Goal: Information Seeking & Learning: Learn about a topic

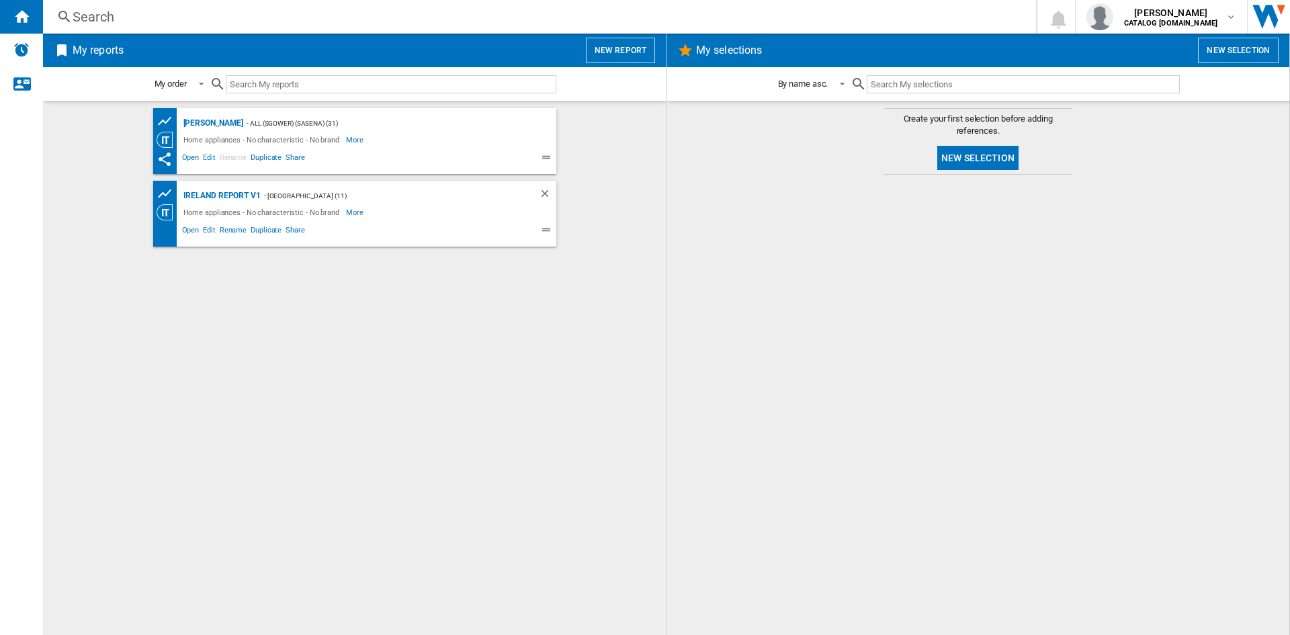
click at [100, 13] on div "Search" at bounding box center [537, 16] width 929 height 19
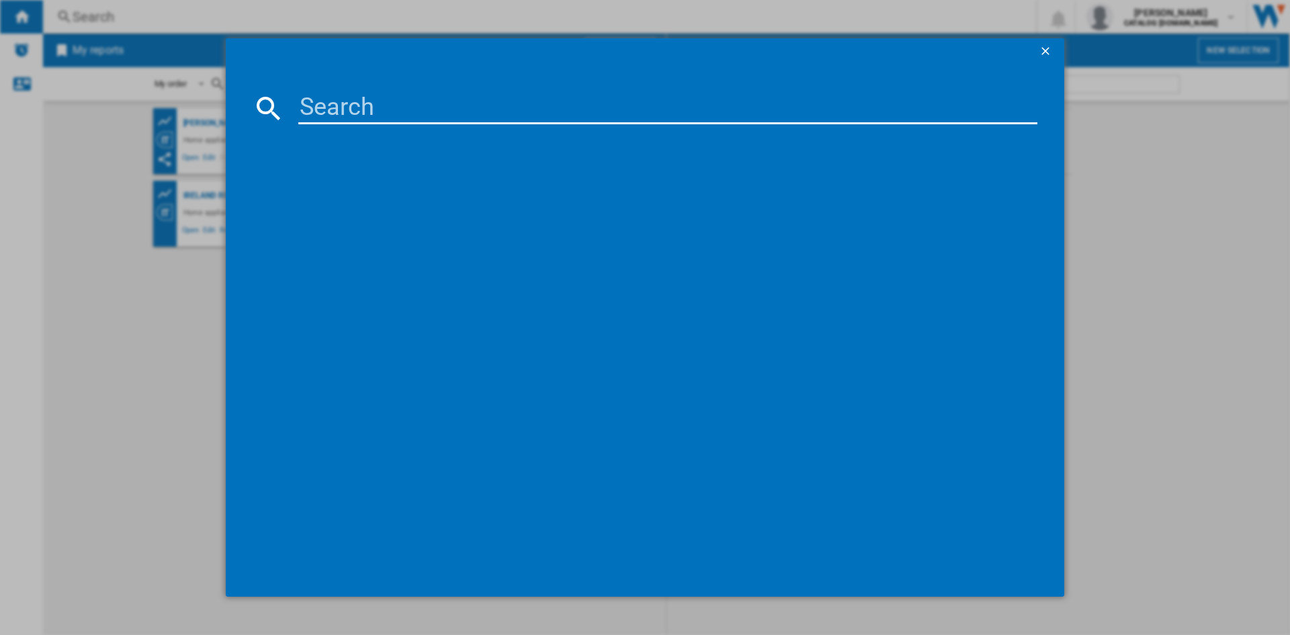
click at [351, 97] on input at bounding box center [667, 108] width 739 height 32
paste input "SA2540HBL"
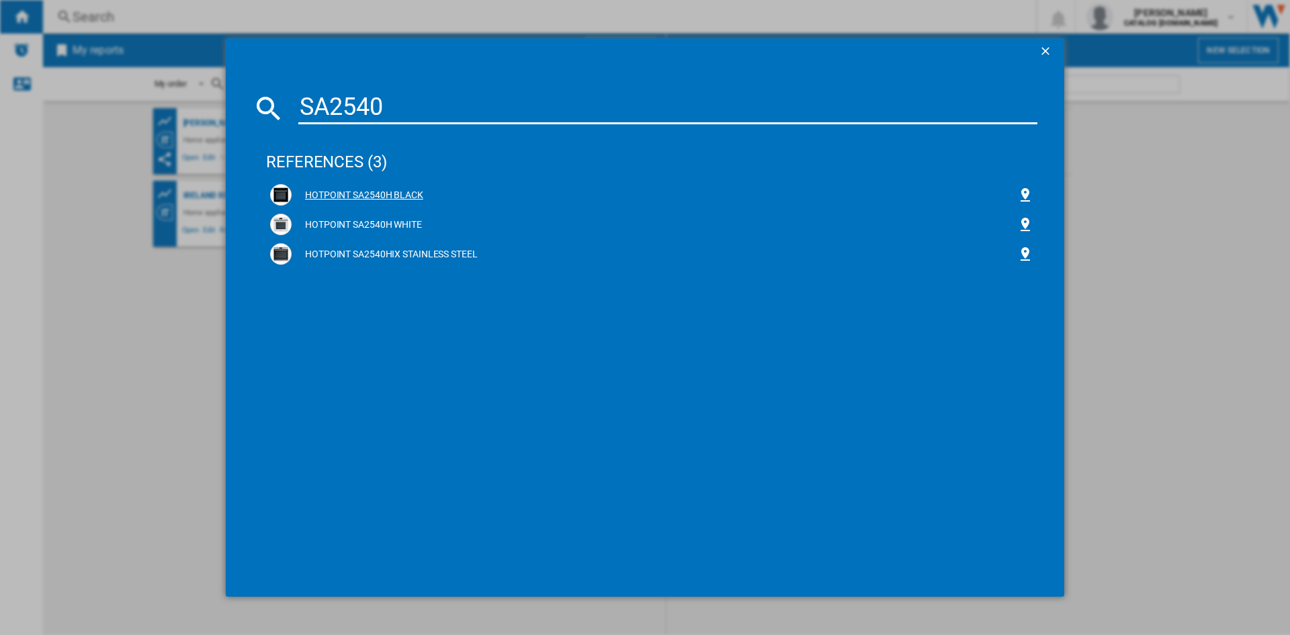
type input "SA2540"
click at [359, 193] on div "HOTPOINT SA2540H BLACK" at bounding box center [655, 195] width 726 height 13
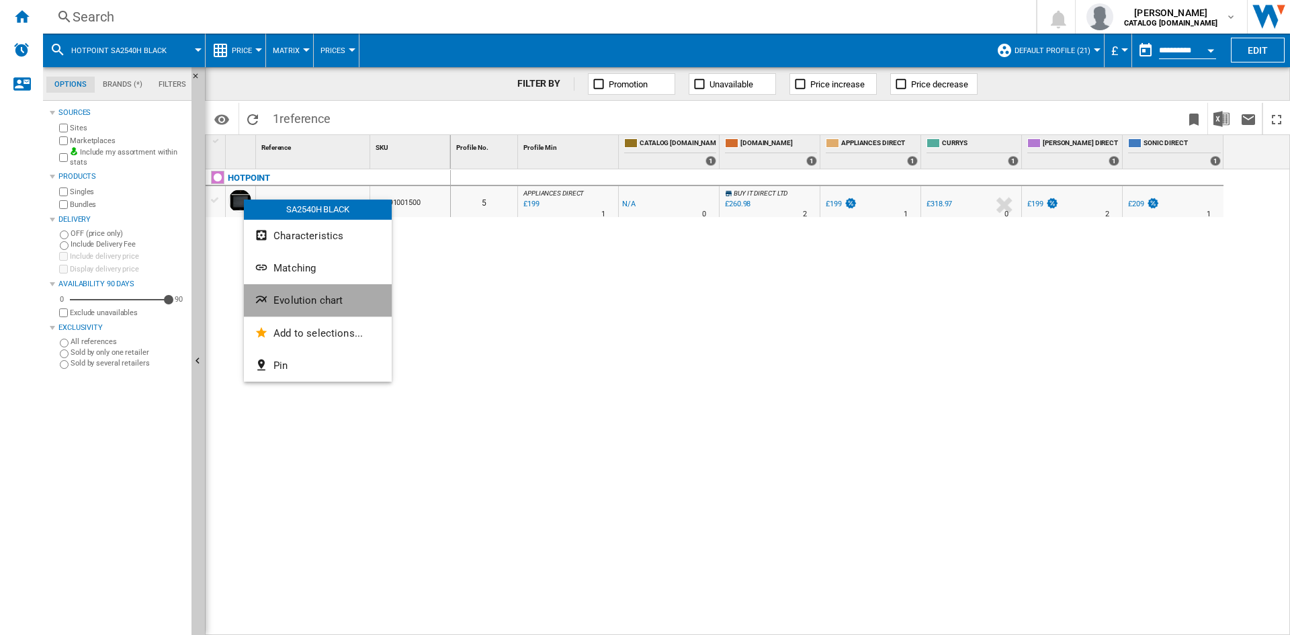
click at [304, 304] on span "Evolution chart" at bounding box center [308, 300] width 69 height 12
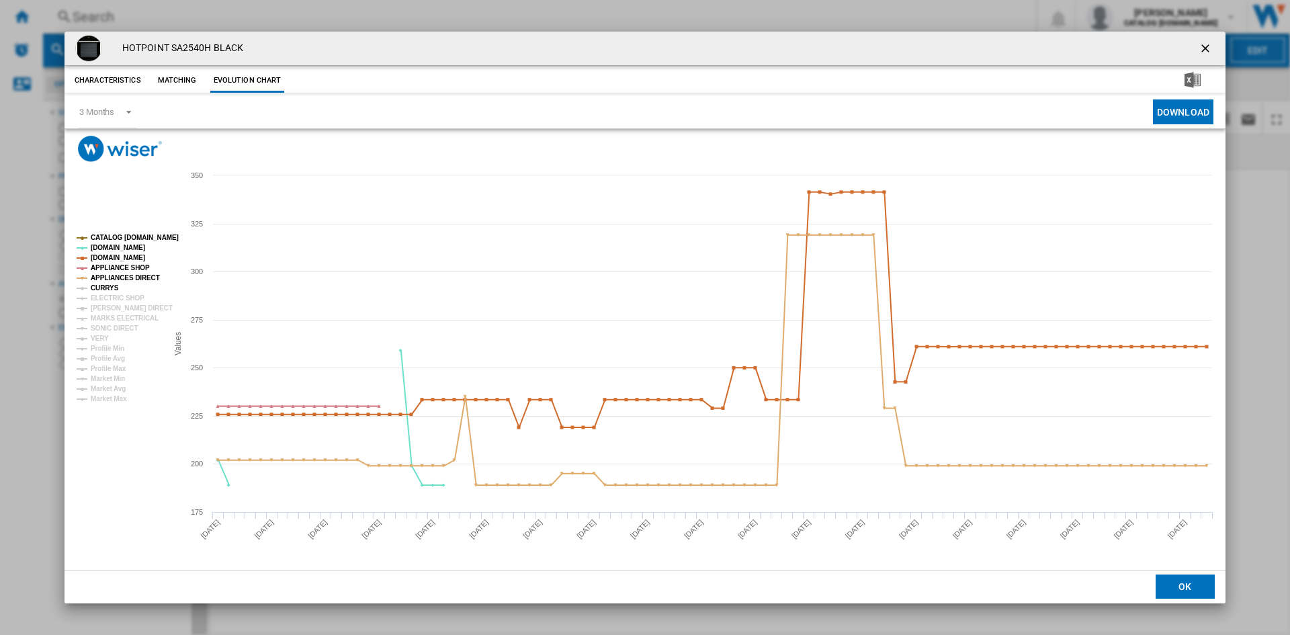
click at [107, 285] on tspan "CURRYS" at bounding box center [105, 287] width 28 height 7
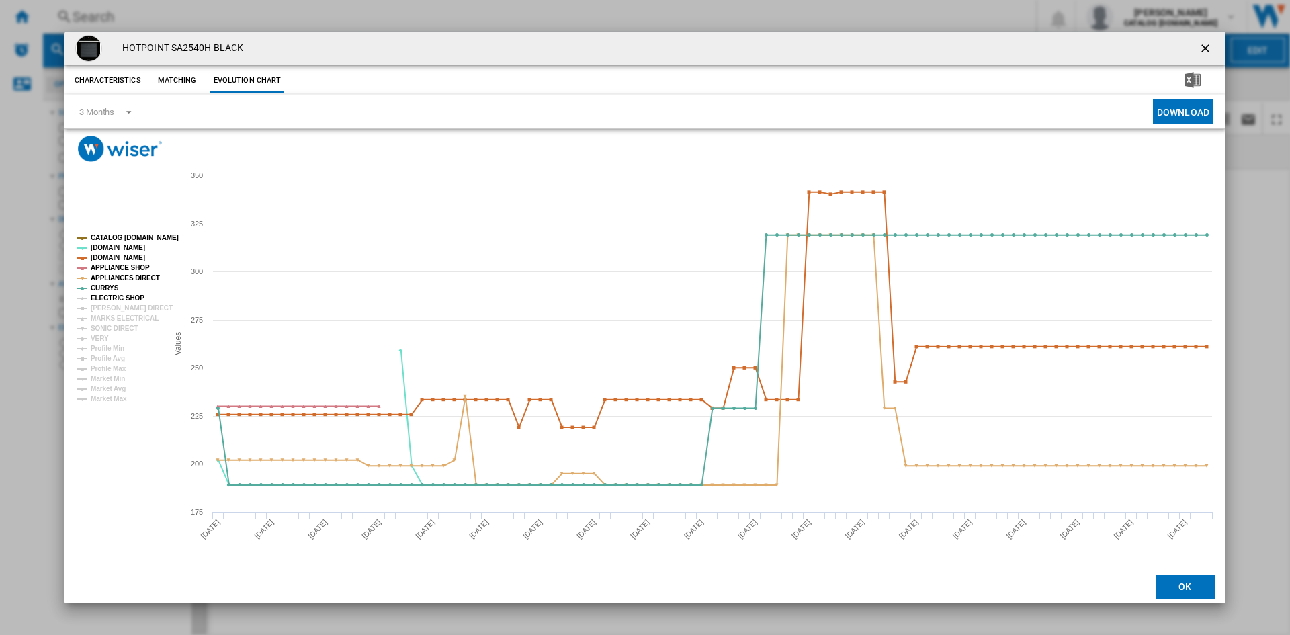
click at [110, 301] on tspan "ELECTRIC SHOP" at bounding box center [118, 297] width 54 height 7
click at [110, 309] on tspan "[PERSON_NAME] DIRECT" at bounding box center [132, 307] width 82 height 7
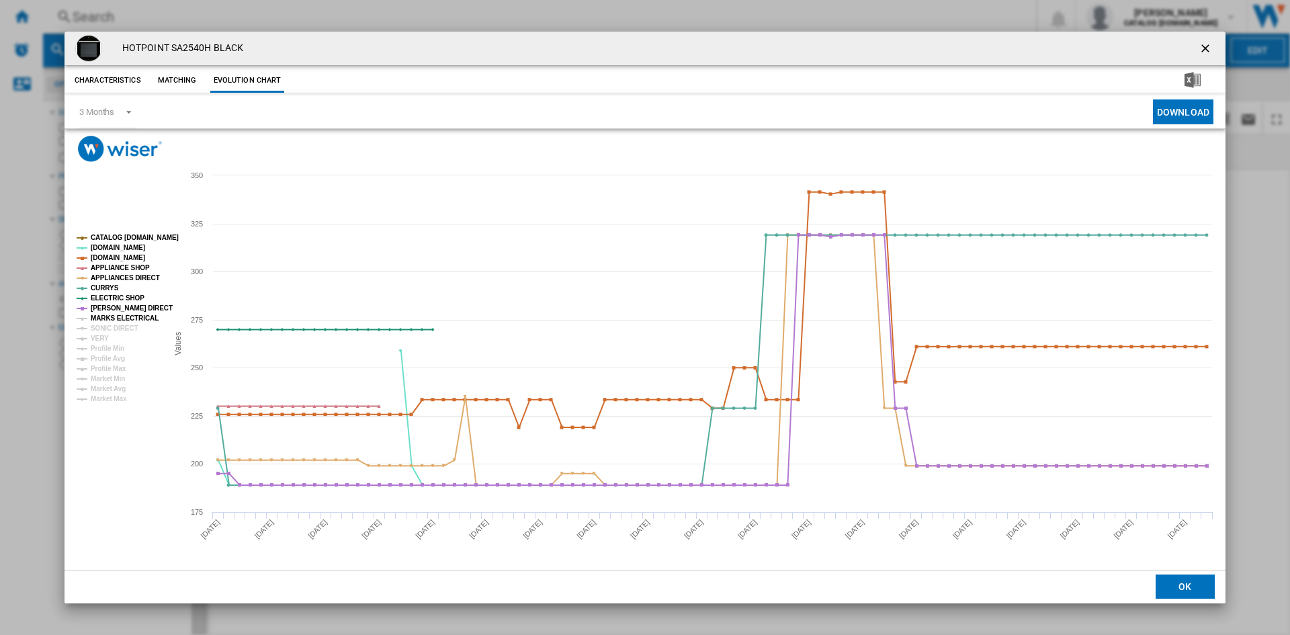
click at [111, 322] on tspan "MARKS ELECTRICAL" at bounding box center [125, 318] width 68 height 7
click at [109, 332] on tspan "SONIC DIRECT" at bounding box center [114, 328] width 47 height 7
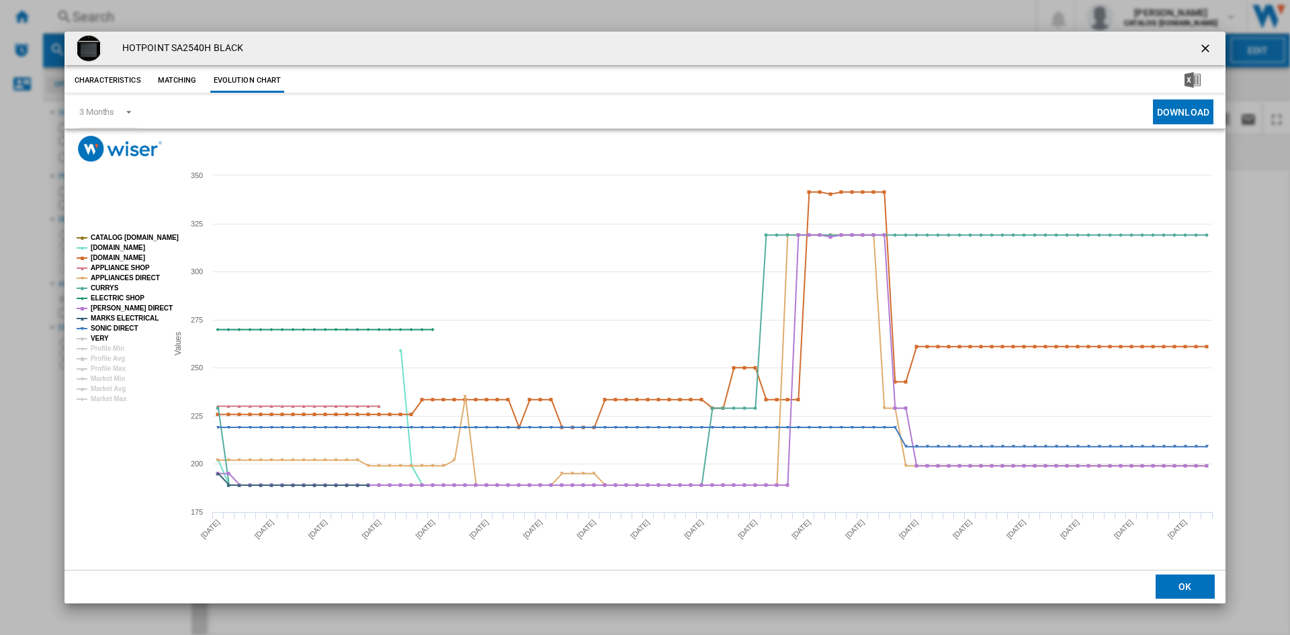
click at [98, 340] on tspan "VERY" at bounding box center [100, 338] width 18 height 7
